Goal: Task Accomplishment & Management: Use online tool/utility

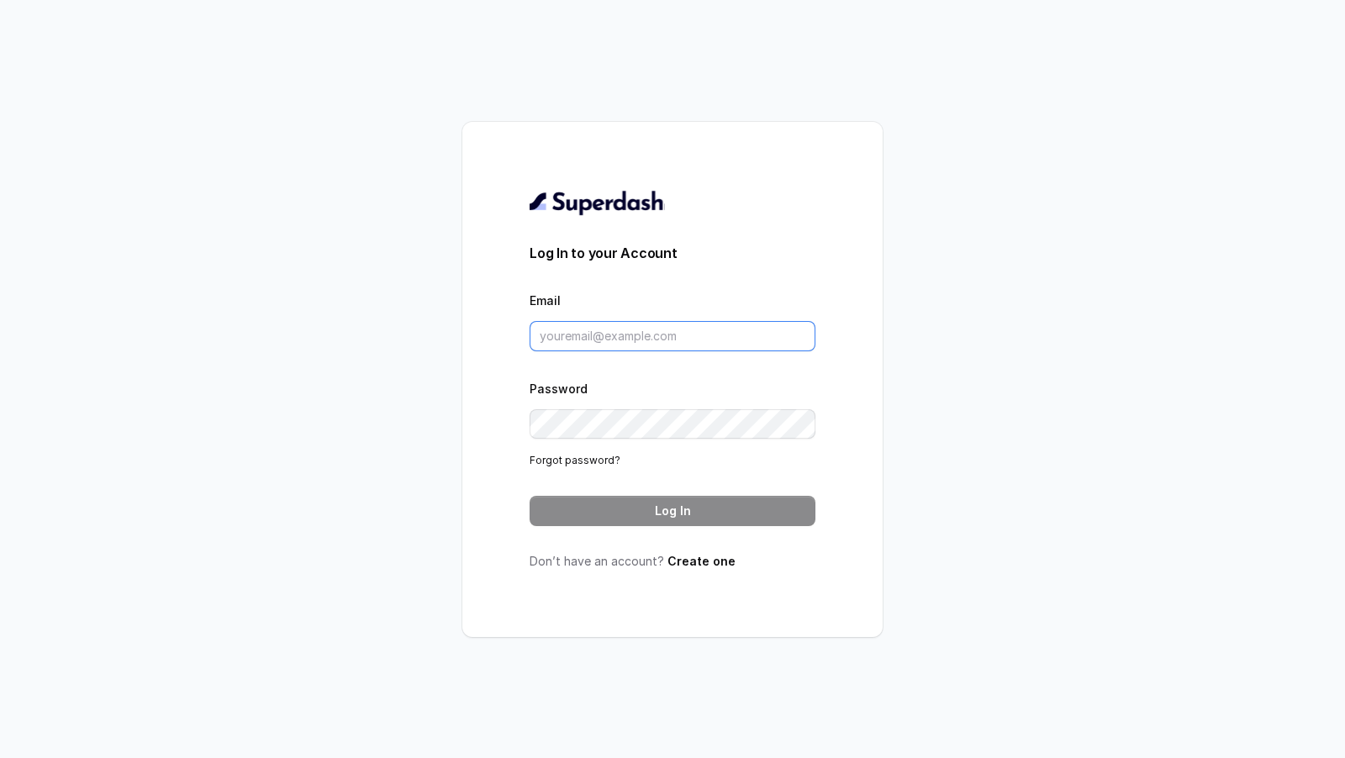
type input "pallavi.pr@lifecell.in"
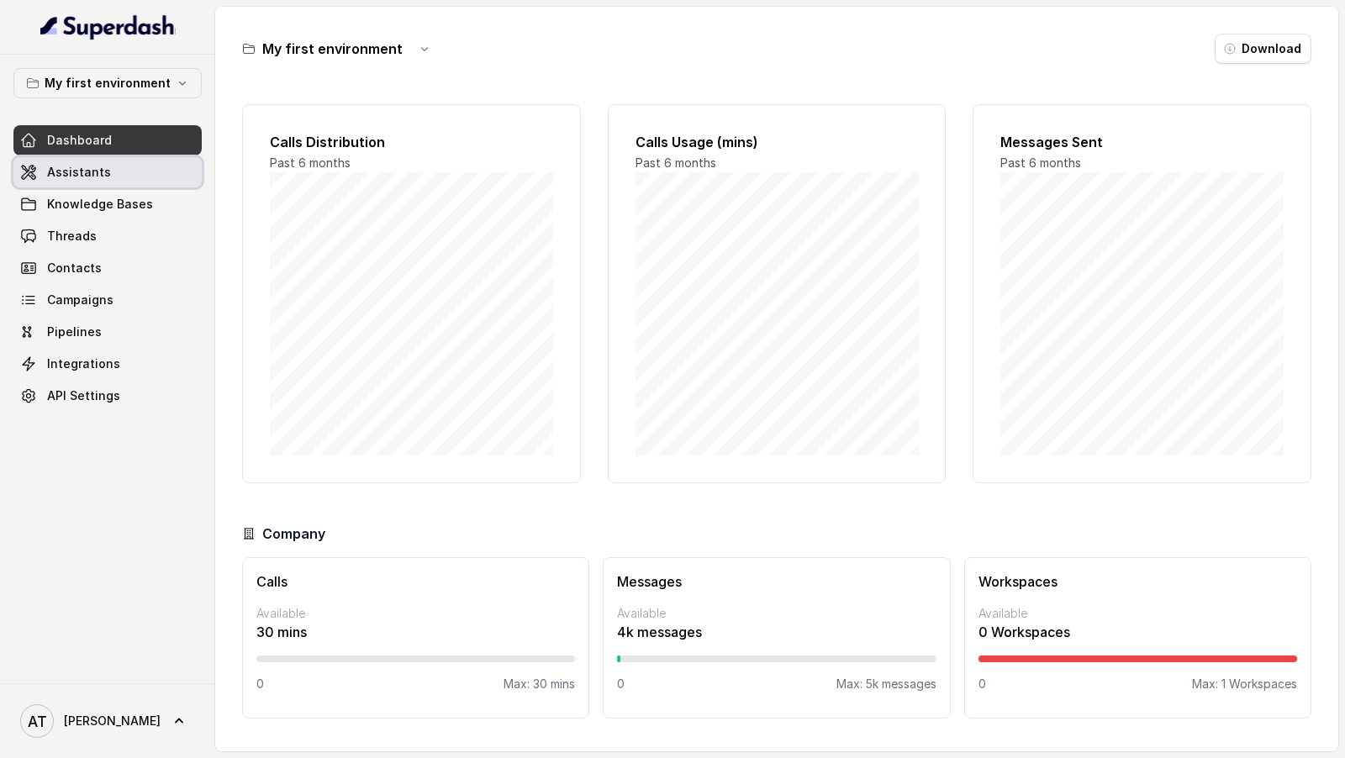
click at [154, 157] on link "Assistants" at bounding box center [107, 172] width 188 height 30
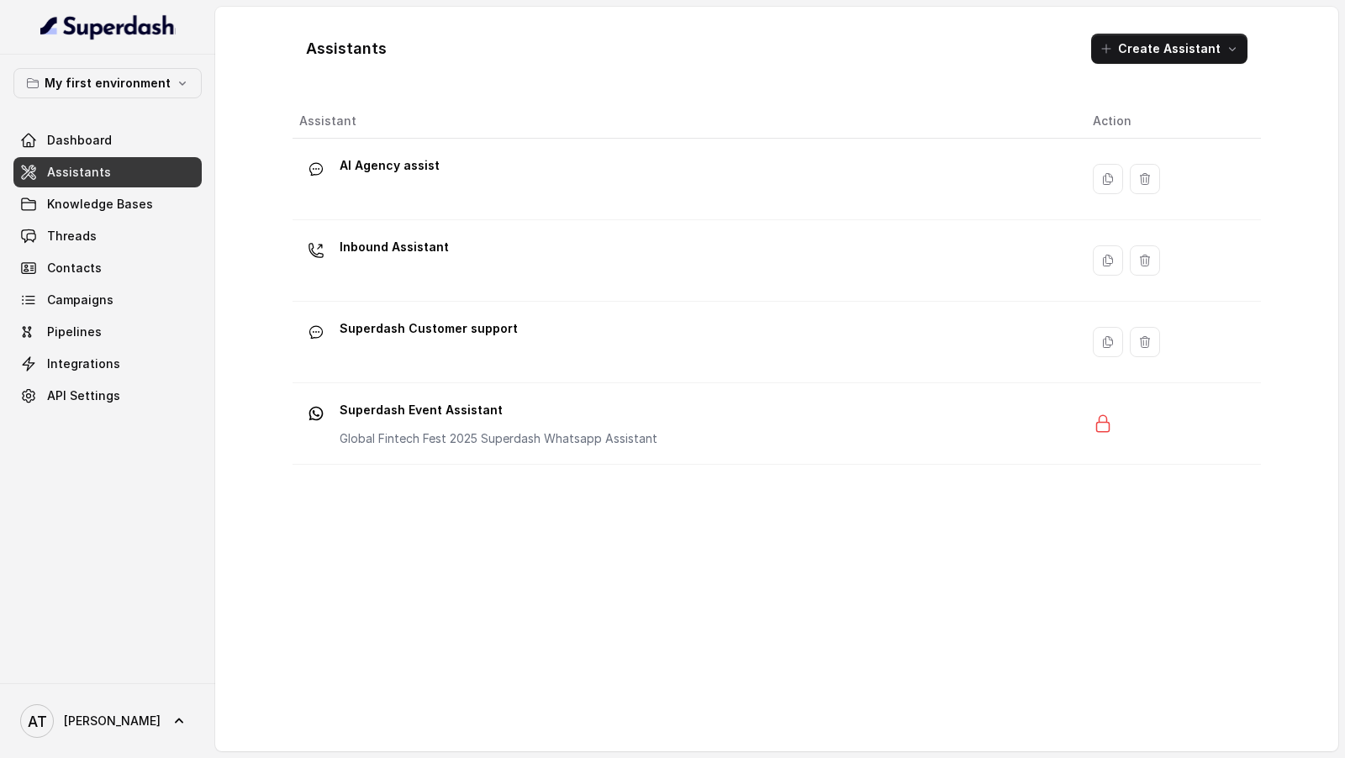
click at [171, 121] on div "My first environment Dashboard Assistants Knowledge Bases Threads Contacts Camp…" at bounding box center [107, 239] width 188 height 343
click at [166, 142] on link "Dashboard" at bounding box center [107, 140] width 188 height 30
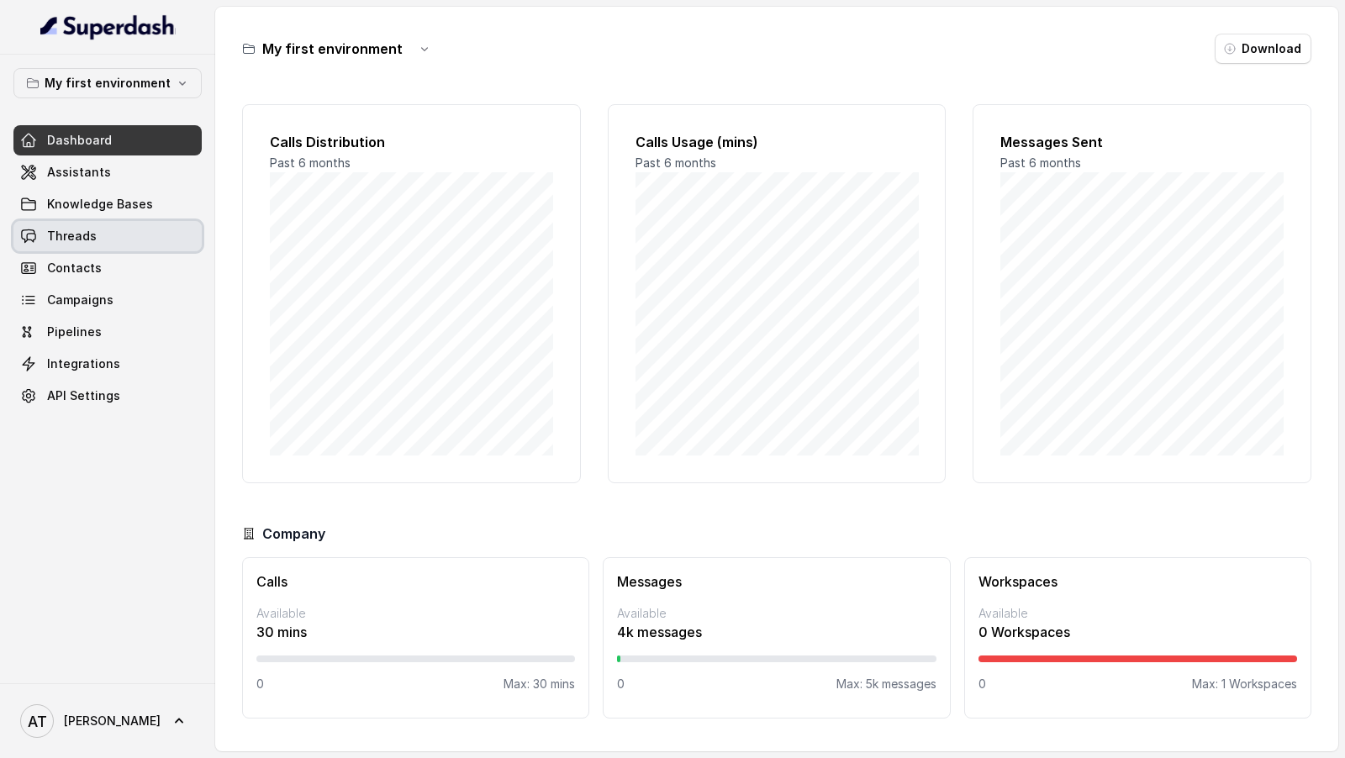
click at [124, 241] on link "Threads" at bounding box center [107, 236] width 188 height 30
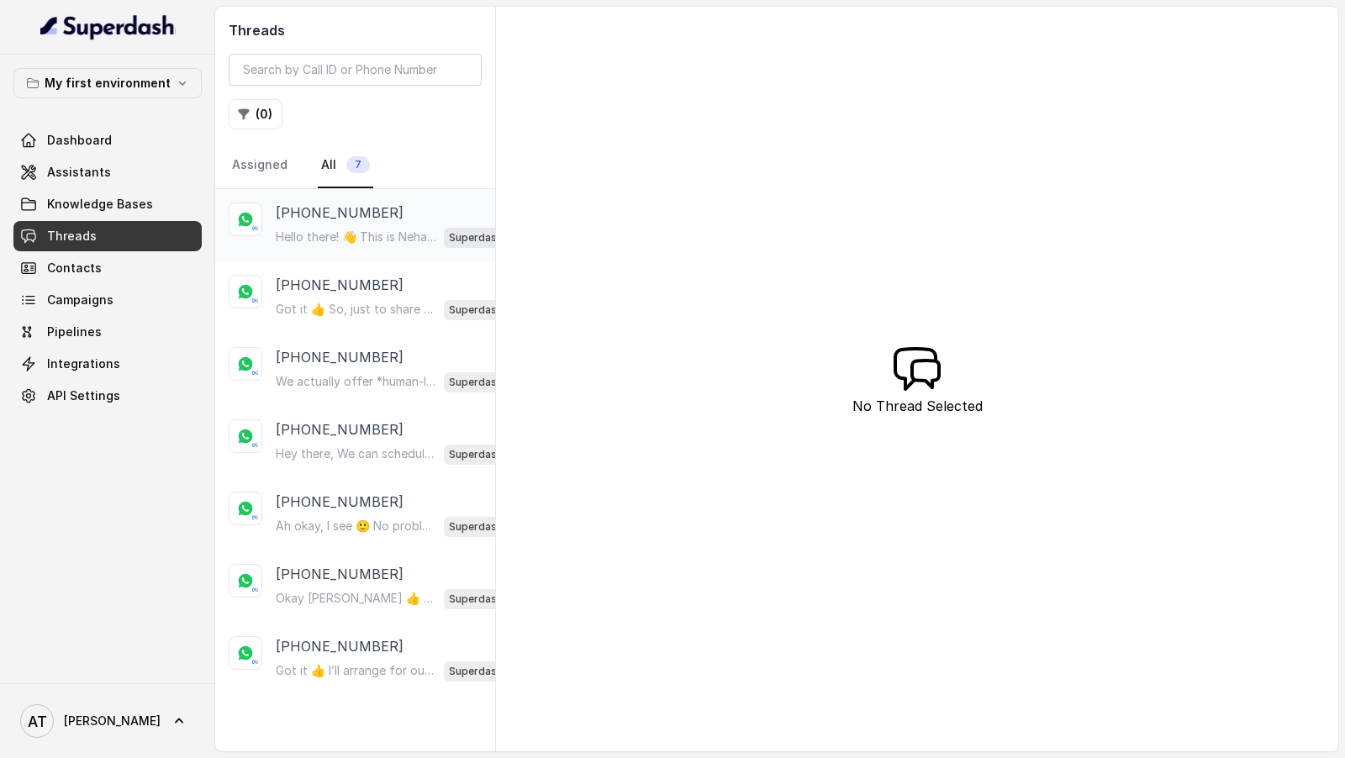
click at [366, 239] on p "Hello there! 👋 This is Neha from *Superdash*. Hope you’re having a great time a…" at bounding box center [356, 237] width 161 height 17
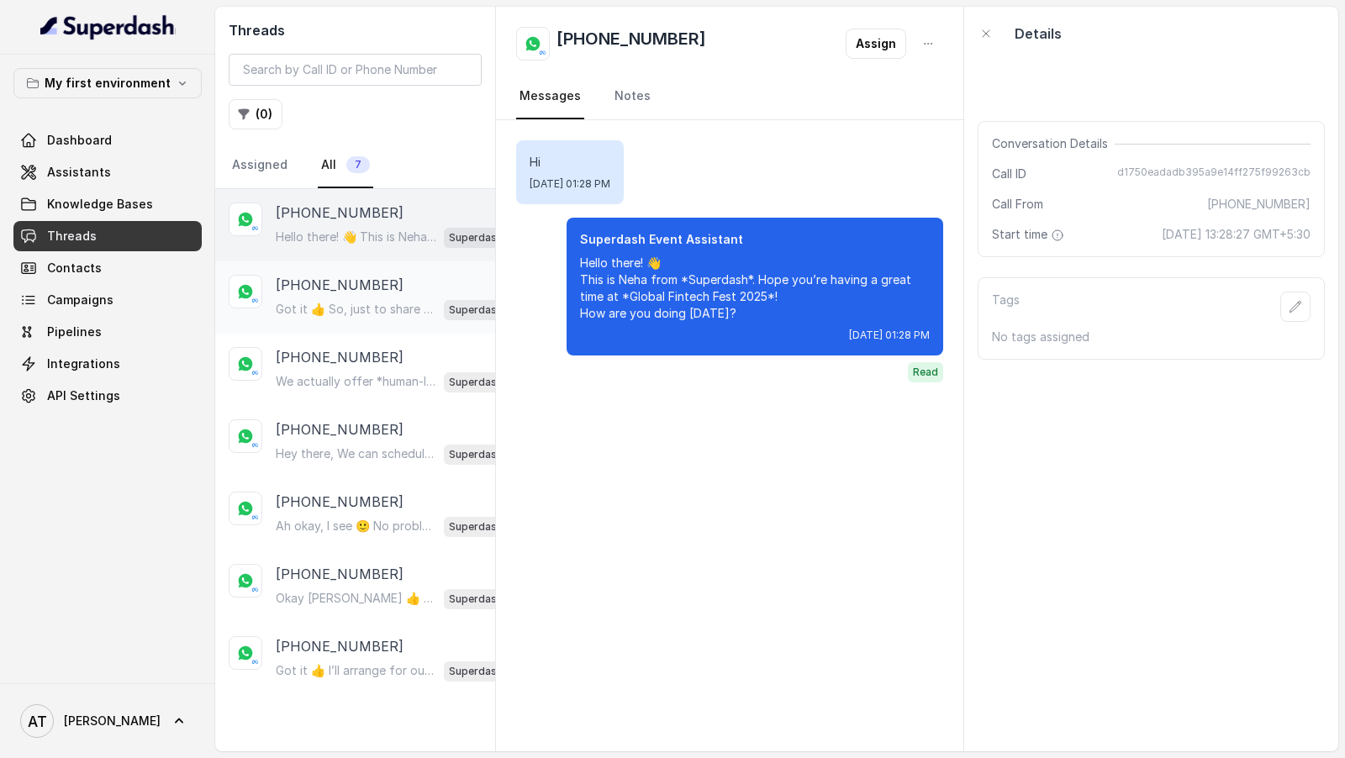
click at [369, 266] on p "Got it 👍 So, just to share — *Superdash* helps businesses automate and scale cu…" at bounding box center [356, 309] width 161 height 17
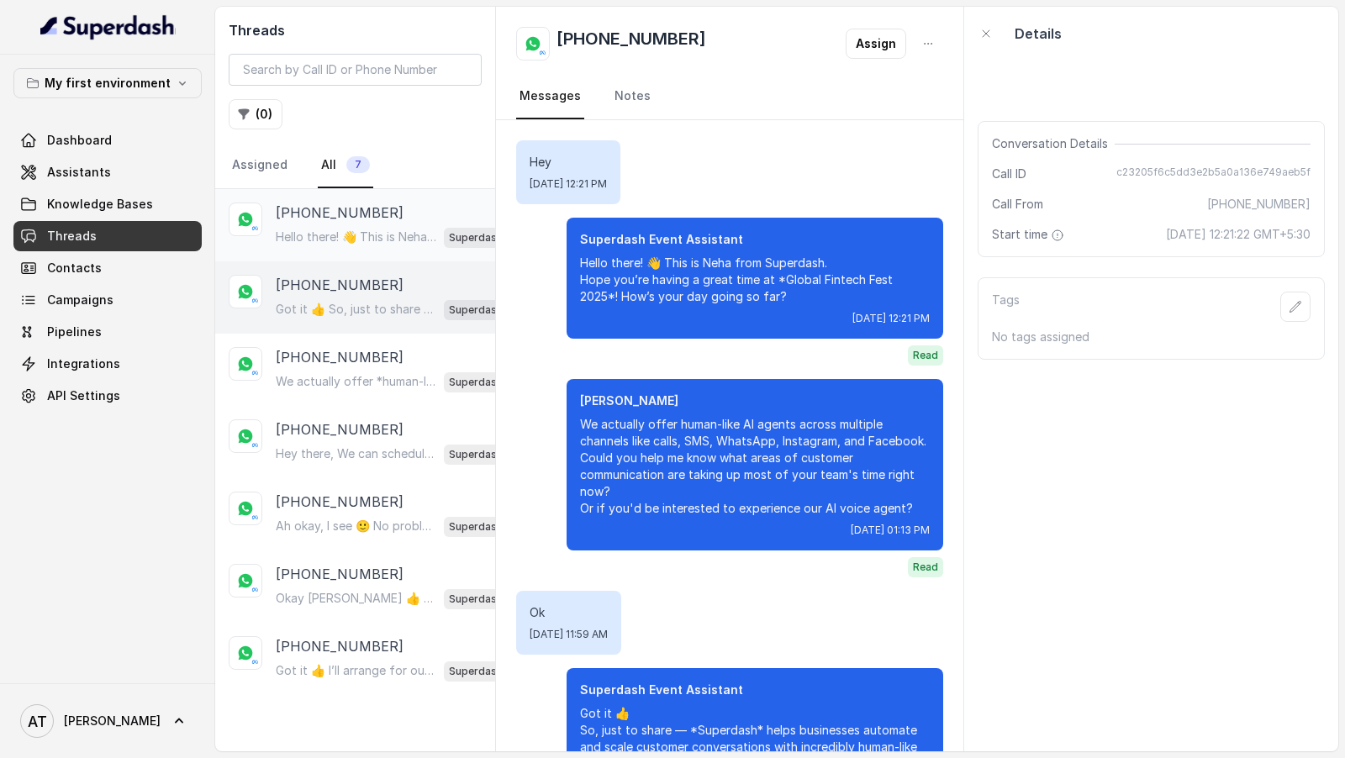
click at [352, 226] on div "Hello there! 👋 This is Neha from *Superdash*. Hope you’re having a great time a…" at bounding box center [398, 237] width 245 height 22
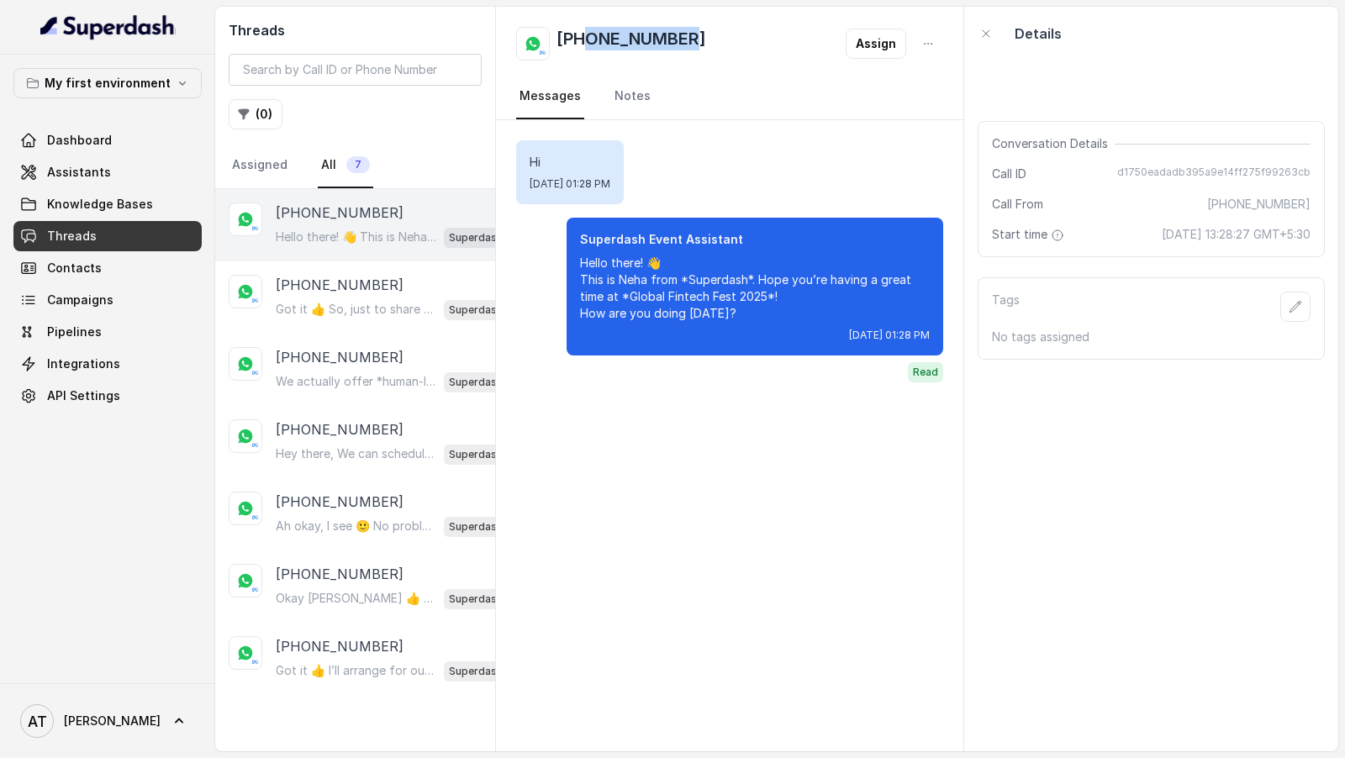
drag, startPoint x: 705, startPoint y: 45, endPoint x: 587, endPoint y: 45, distance: 118.5
click at [587, 45] on div "[PHONE_NUMBER] Assign" at bounding box center [729, 44] width 427 height 34
